Goal: Task Accomplishment & Management: Use online tool/utility

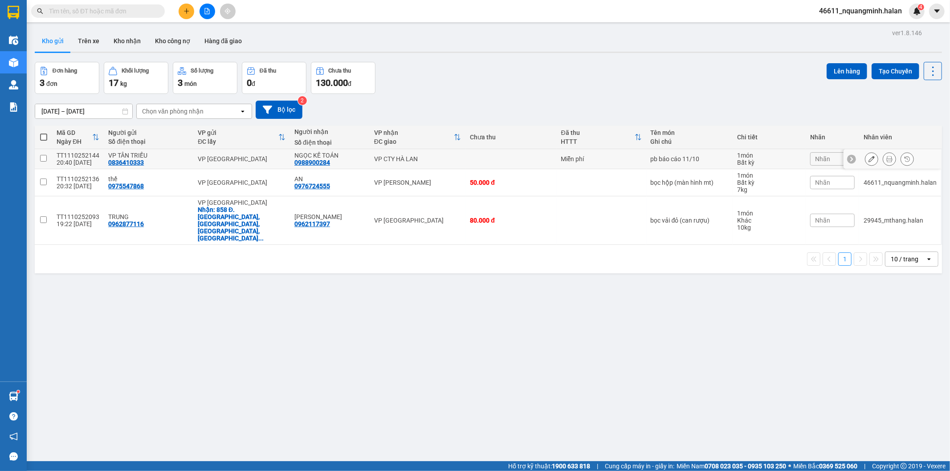
click at [180, 156] on div "VP TÂN TRIỀU" at bounding box center [148, 155] width 81 height 7
checkbox input "true"
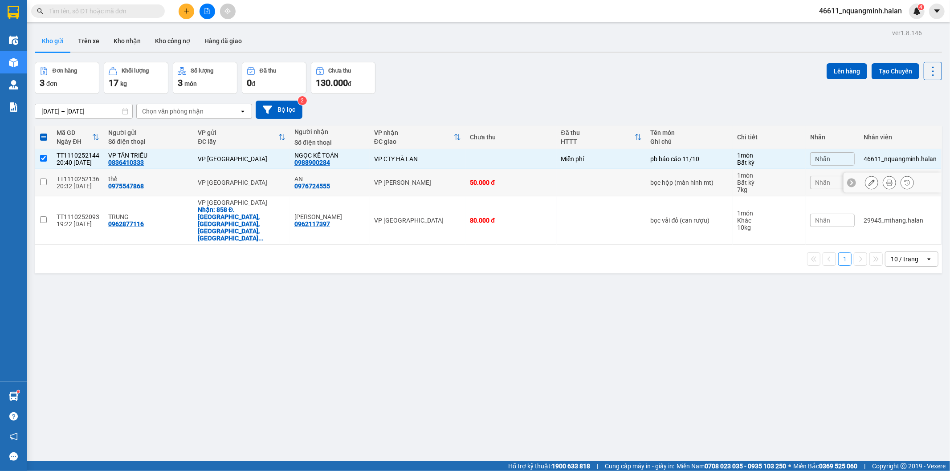
click at [182, 171] on td "thế 0975547868" at bounding box center [149, 182] width 90 height 27
checkbox input "true"
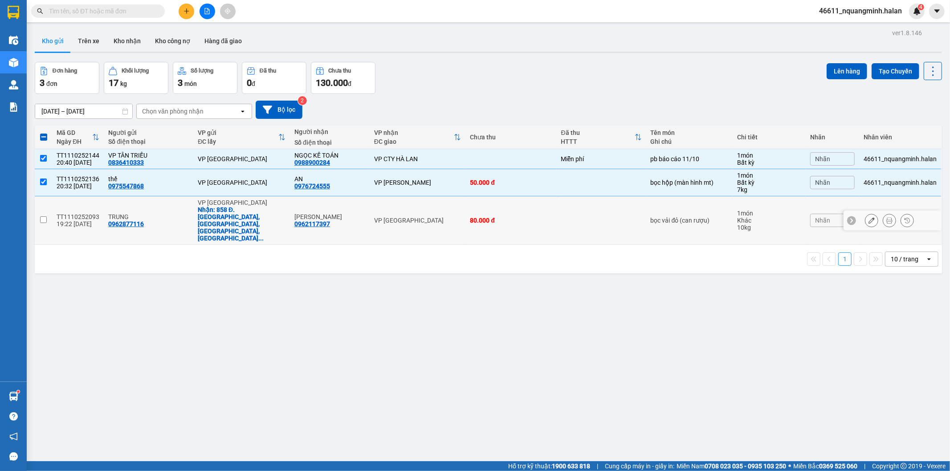
click at [183, 213] on div "TRUNG" at bounding box center [148, 216] width 81 height 7
checkbox input "true"
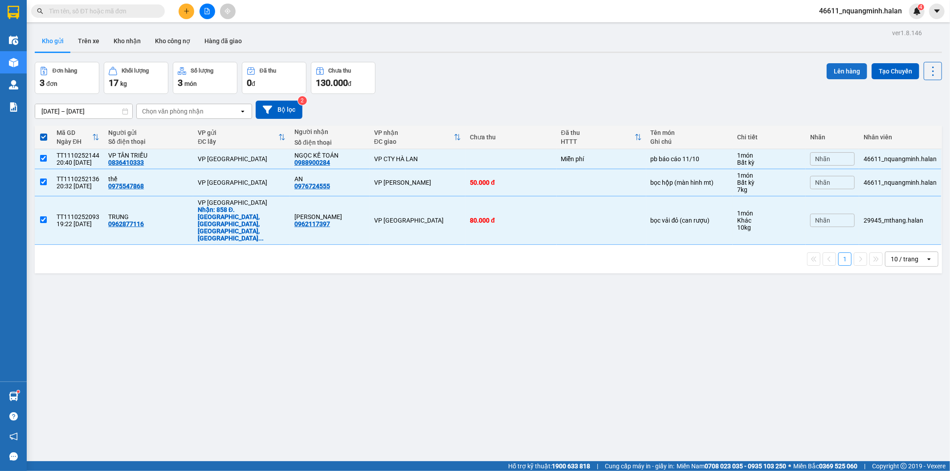
click at [832, 72] on button "Lên hàng" at bounding box center [847, 71] width 41 height 16
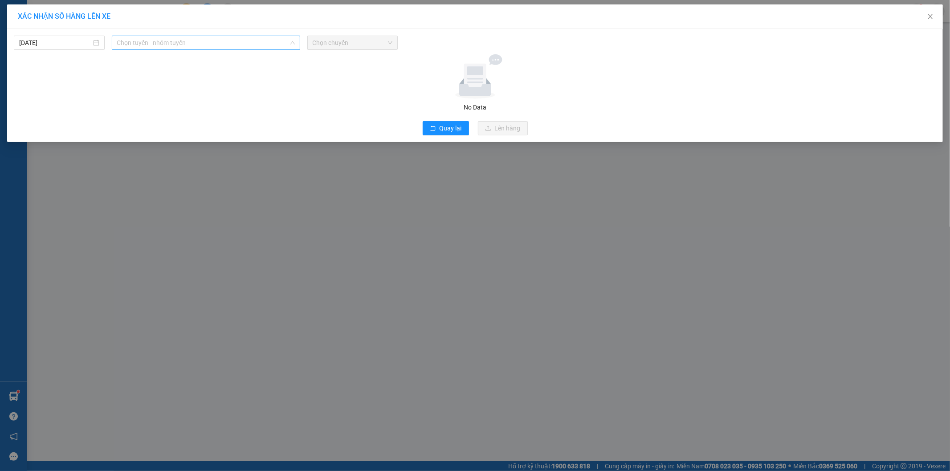
click at [170, 45] on span "Chọn tuyến - nhóm tuyến" at bounding box center [206, 42] width 178 height 13
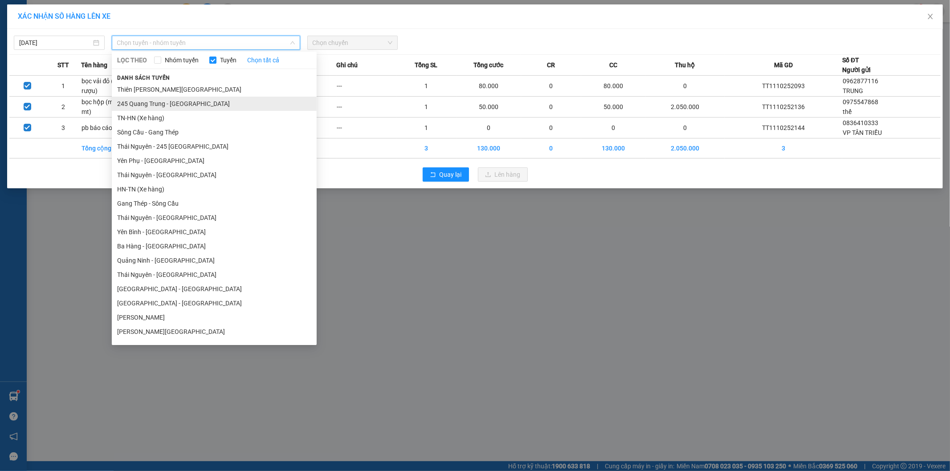
click at [150, 98] on li "245 Quang Trung - Thái Nguyên" at bounding box center [214, 104] width 205 height 14
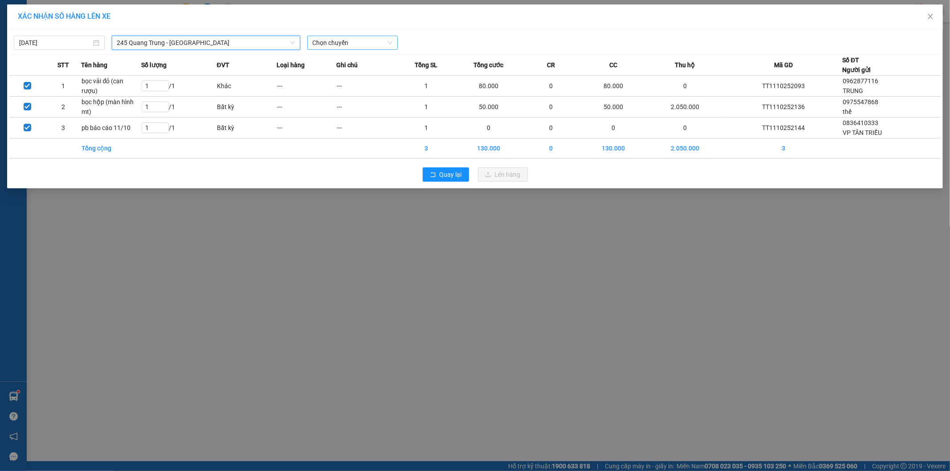
click at [357, 45] on span "Chọn chuyến" at bounding box center [353, 42] width 80 height 13
type input "894"
drag, startPoint x: 351, startPoint y: 62, endPoint x: 381, endPoint y: 58, distance: 30.2
click at [352, 63] on div "07:30 - 29E-328.94" at bounding box center [348, 61] width 70 height 10
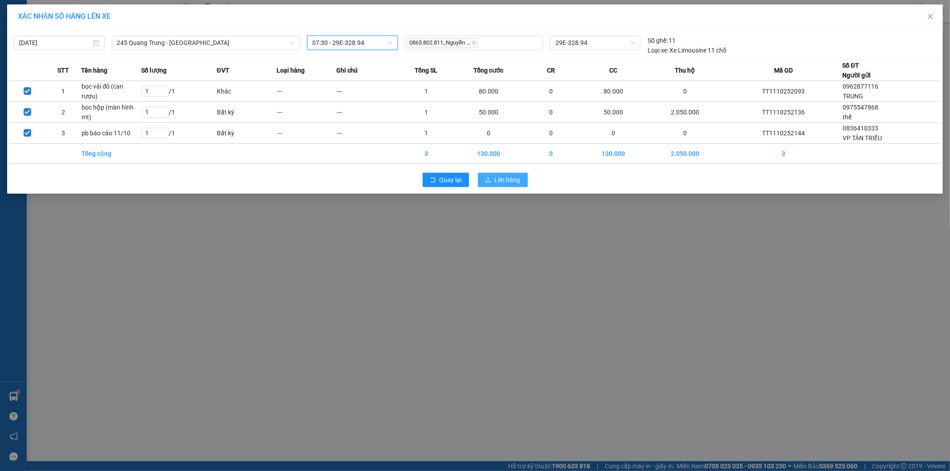
click at [507, 175] on button "Lên hàng" at bounding box center [503, 180] width 50 height 14
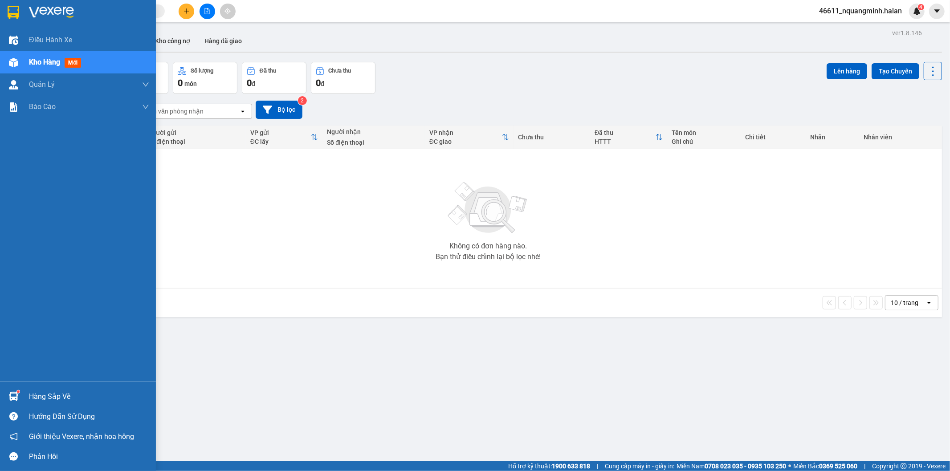
click at [47, 389] on div "Hàng sắp về" at bounding box center [78, 397] width 156 height 20
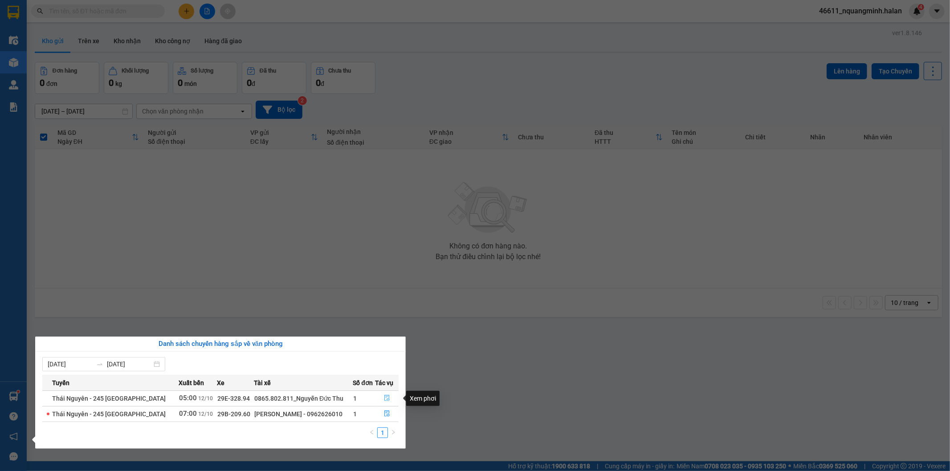
click at [386, 395] on icon "file-done" at bounding box center [387, 398] width 6 height 6
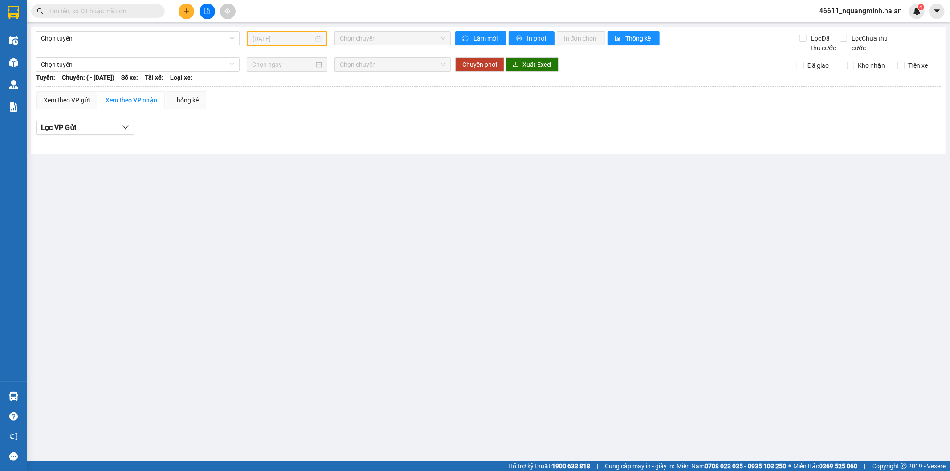
click at [468, 379] on main "Chọn tuyến 11/10/2025 Chọn chuyến Làm mới In phơi In đơn chọn Thống kê Lọc Đã t…" at bounding box center [475, 231] width 950 height 462
type input "[DATE]"
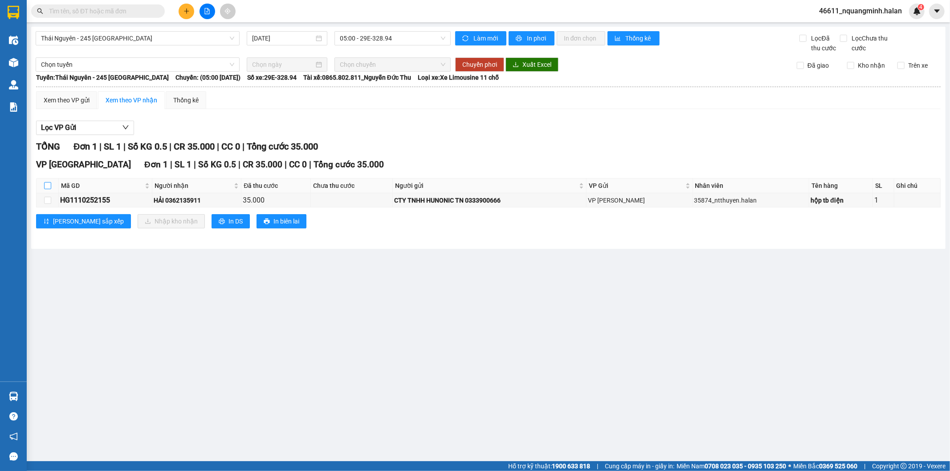
click at [51, 184] on input "checkbox" at bounding box center [47, 185] width 7 height 7
checkbox input "true"
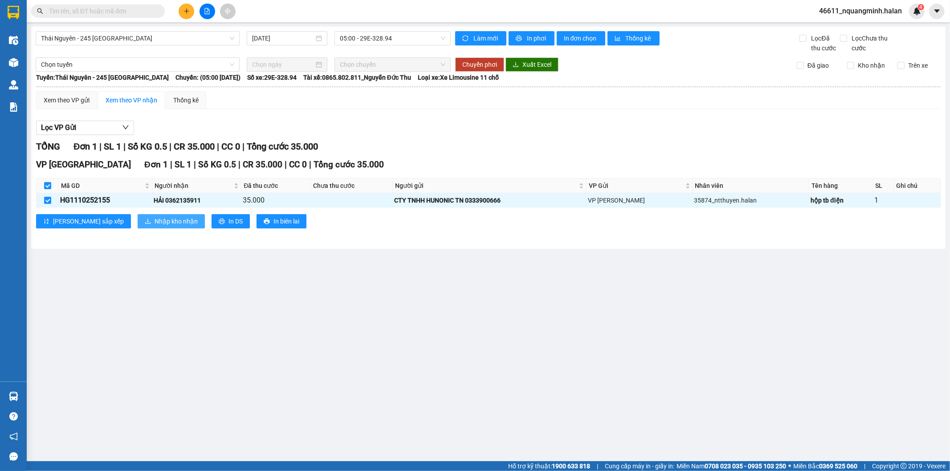
click at [155, 221] on span "Nhập kho nhận" at bounding box center [176, 222] width 43 height 10
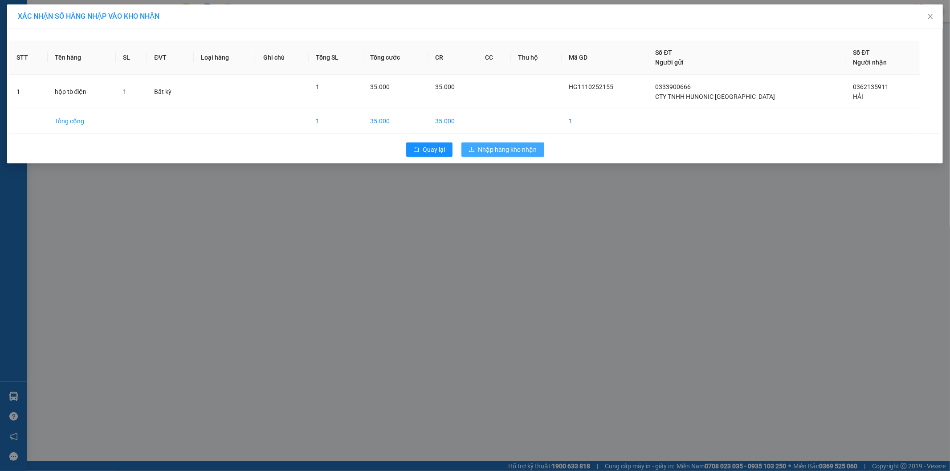
click at [495, 145] on span "Nhập hàng kho nhận" at bounding box center [508, 150] width 59 height 10
